Goal: Complete application form

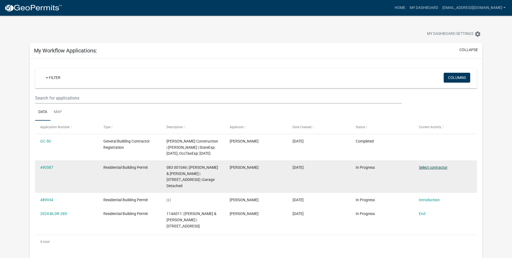
click at [433, 168] on link "Select contractor" at bounding box center [433, 167] width 29 height 4
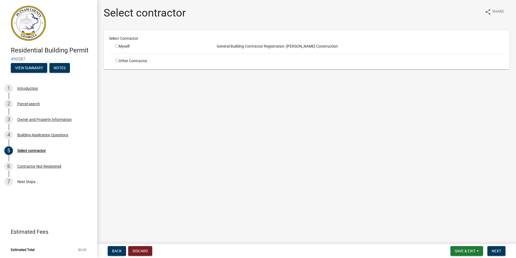
click at [132, 62] on div "Other Contractor" at bounding box center [160, 61] width 99 height 6
click at [117, 61] on input "radio" at bounding box center [117, 61] width 4 height 4
radio input "true"
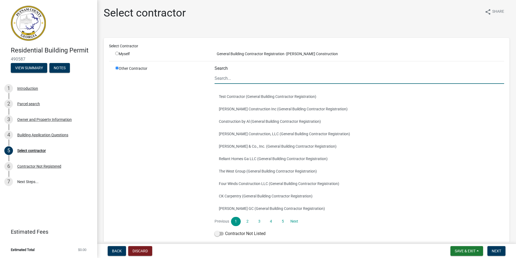
click at [224, 80] on input "Search" at bounding box center [360, 78] width 290 height 11
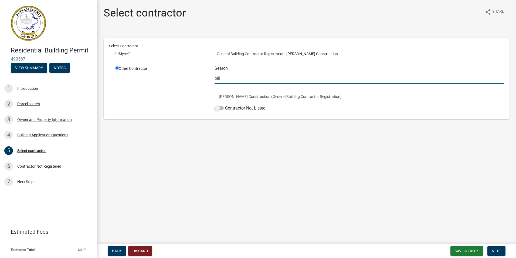
type input "bill"
click at [195, 170] on main "Select contractor share Share Select Contractor Myself General Building Contrac…" at bounding box center [306, 120] width 419 height 241
click at [260, 94] on button "[PERSON_NAME] Construction (General Building Contractor Registration)" at bounding box center [360, 96] width 290 height 12
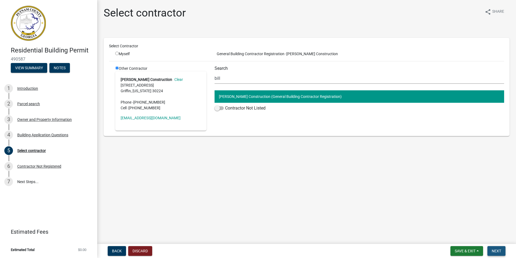
click at [495, 250] on span "Next" at bounding box center [496, 250] width 9 height 4
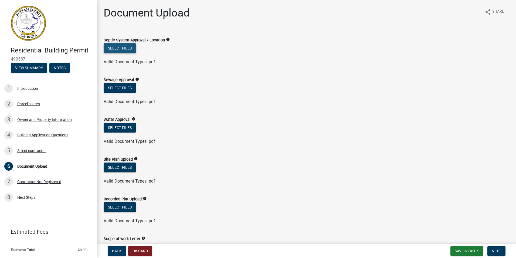
click at [125, 48] on button "Select files" at bounding box center [120, 48] width 32 height 10
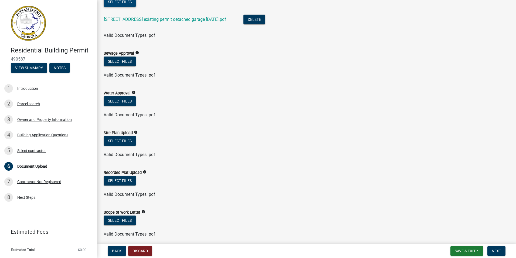
scroll to position [54, 0]
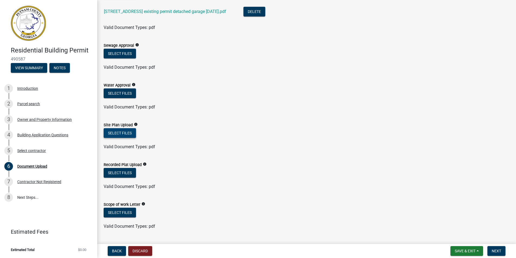
click at [129, 133] on button "Select files" at bounding box center [120, 133] width 32 height 10
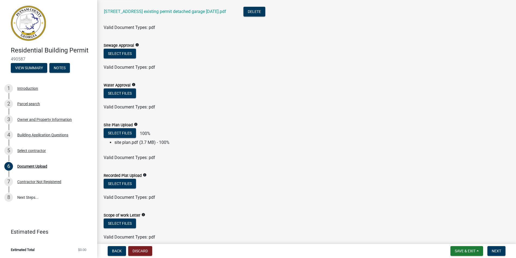
click at [144, 176] on icon "info" at bounding box center [145, 175] width 4 height 4
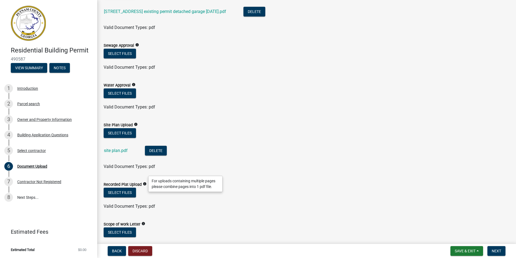
click at [181, 201] on ul at bounding box center [307, 201] width 406 height 4
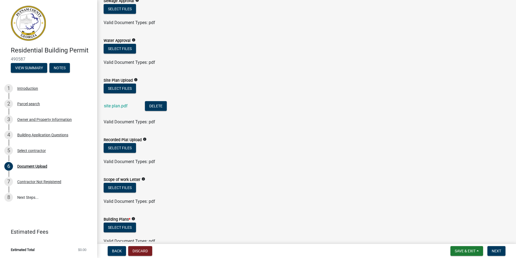
scroll to position [135, 0]
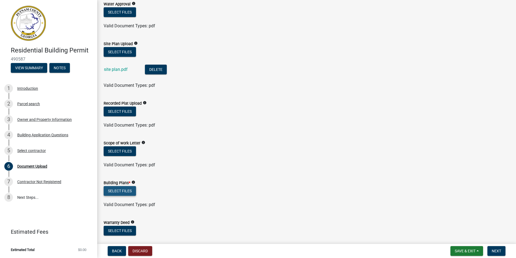
click at [124, 191] on button "Select files" at bounding box center [120, 191] width 32 height 10
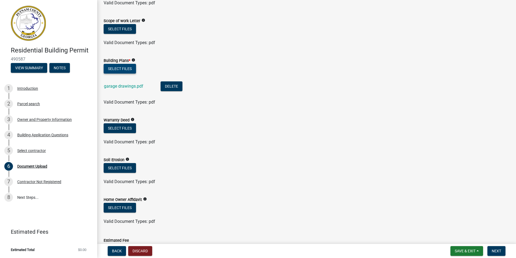
scroll to position [309, 0]
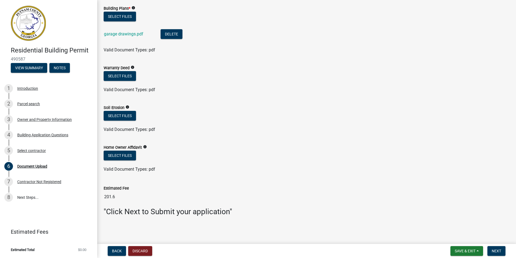
click at [381, 24] on ul "garage drawings.pdf Delete" at bounding box center [307, 35] width 406 height 24
click at [494, 249] on span "Next" at bounding box center [496, 250] width 9 height 4
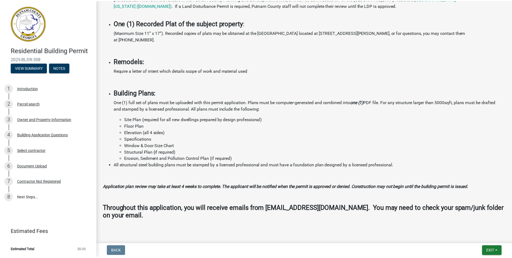
scroll to position [422, 0]
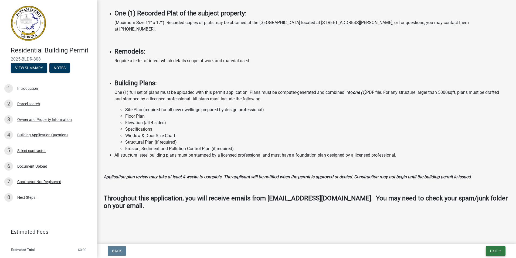
click at [493, 250] on span "Exit" at bounding box center [494, 250] width 8 height 4
click at [482, 235] on button "Save & Exit" at bounding box center [484, 236] width 43 height 13
